Goal: Task Accomplishment & Management: Manage account settings

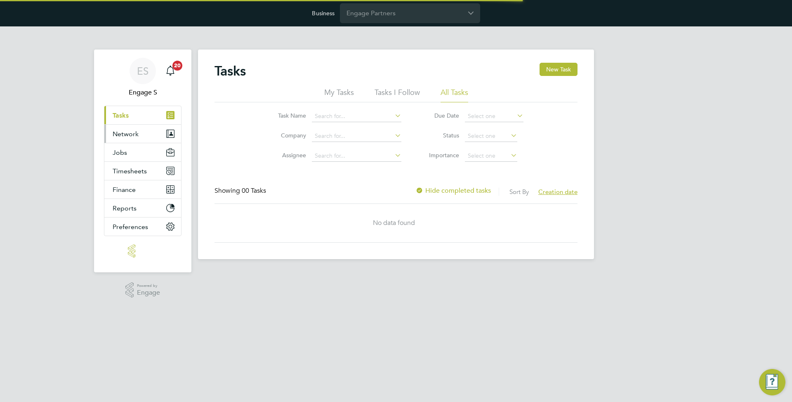
click at [142, 138] on button "Network" at bounding box center [142, 134] width 77 height 18
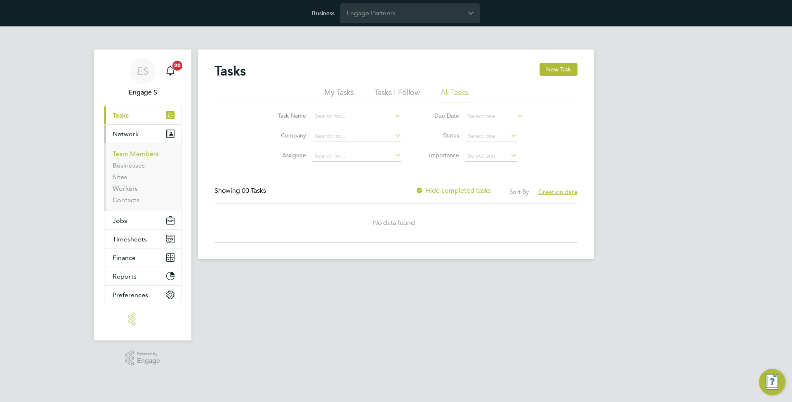
click at [134, 155] on link "Team Members" at bounding box center [136, 154] width 46 height 8
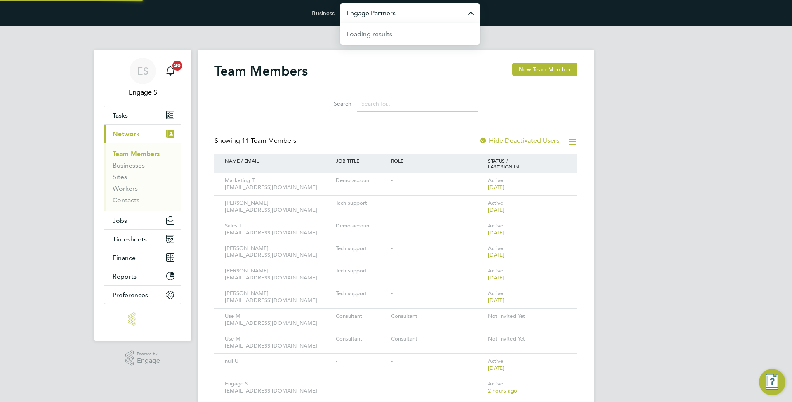
click at [435, 19] on input "Engage Partners" at bounding box center [410, 12] width 140 height 19
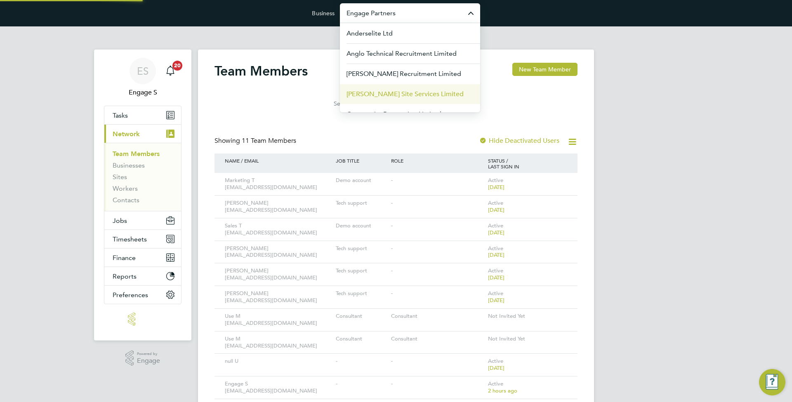
click at [372, 88] on li "[PERSON_NAME] Site Services Limited" at bounding box center [410, 94] width 140 height 20
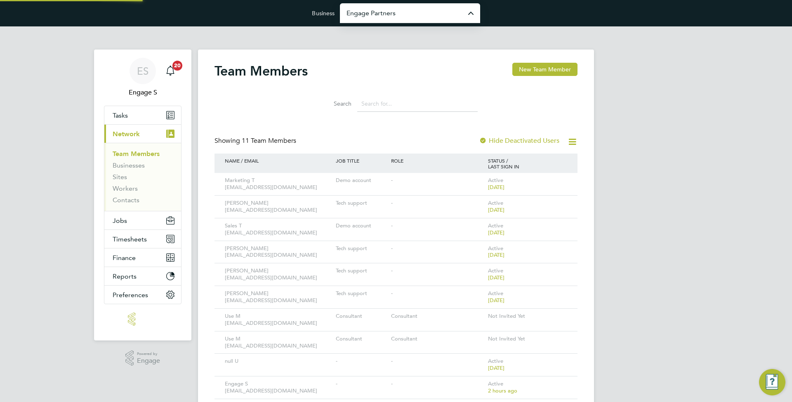
type input "[PERSON_NAME] Site Services Limited"
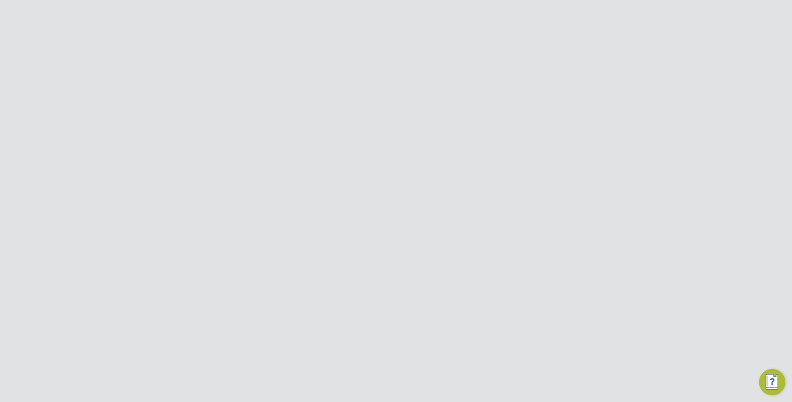
click at [574, 145] on icon at bounding box center [572, 142] width 10 height 10
click at [563, 224] on icon at bounding box center [559, 226] width 8 height 10
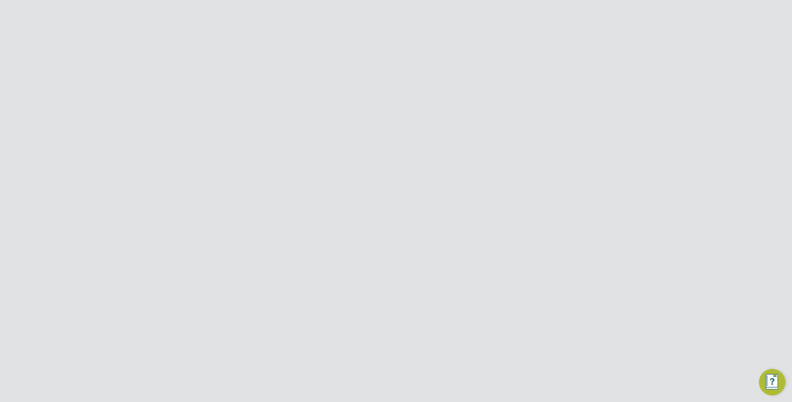
click at [493, 268] on li "View API Key" at bounding box center [512, 268] width 99 height 12
click at [358, 136] on input at bounding box center [398, 130] width 208 height 15
click at [364, 131] on input at bounding box center [398, 130] width 208 height 15
